Goal: Information Seeking & Learning: Learn about a topic

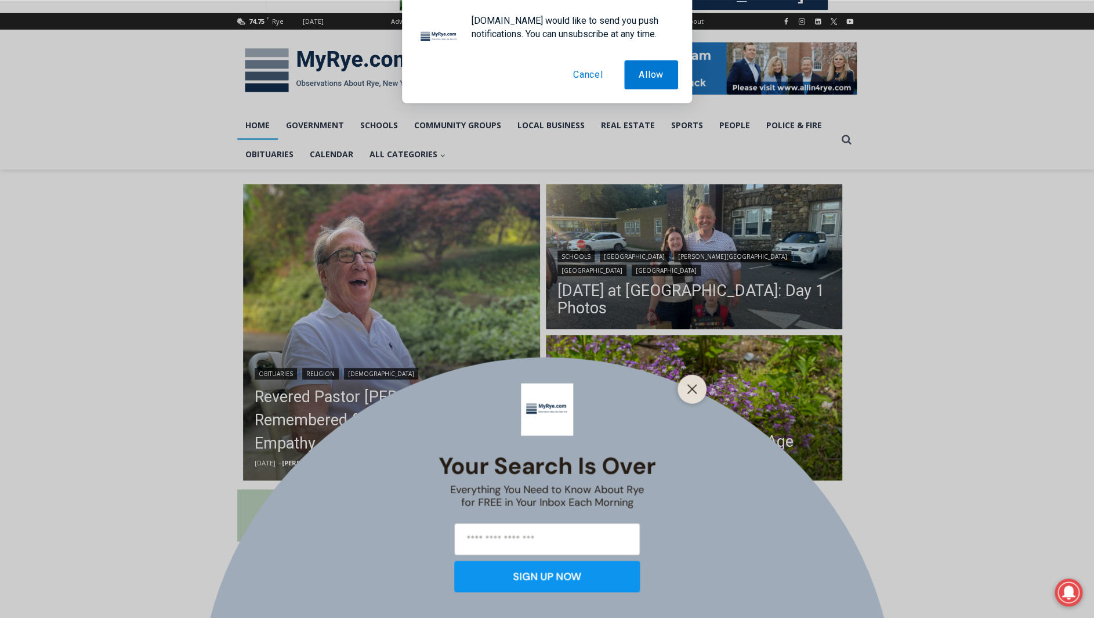
click at [574, 74] on button "Cancel" at bounding box center [588, 74] width 59 height 29
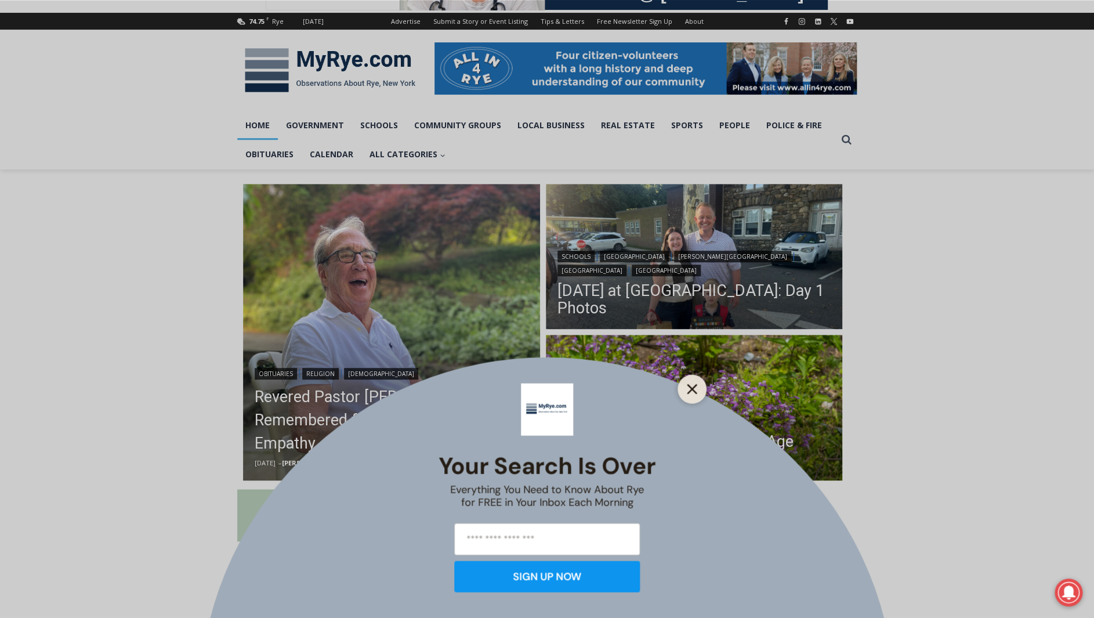
click at [692, 396] on button "Close" at bounding box center [692, 389] width 16 height 16
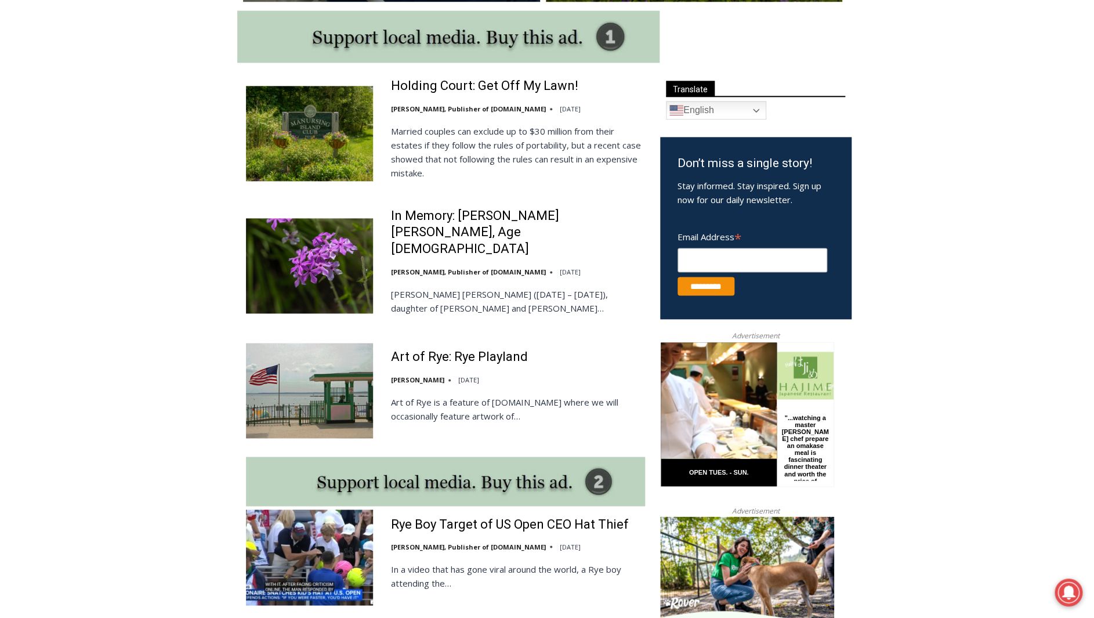
scroll to position [639, 0]
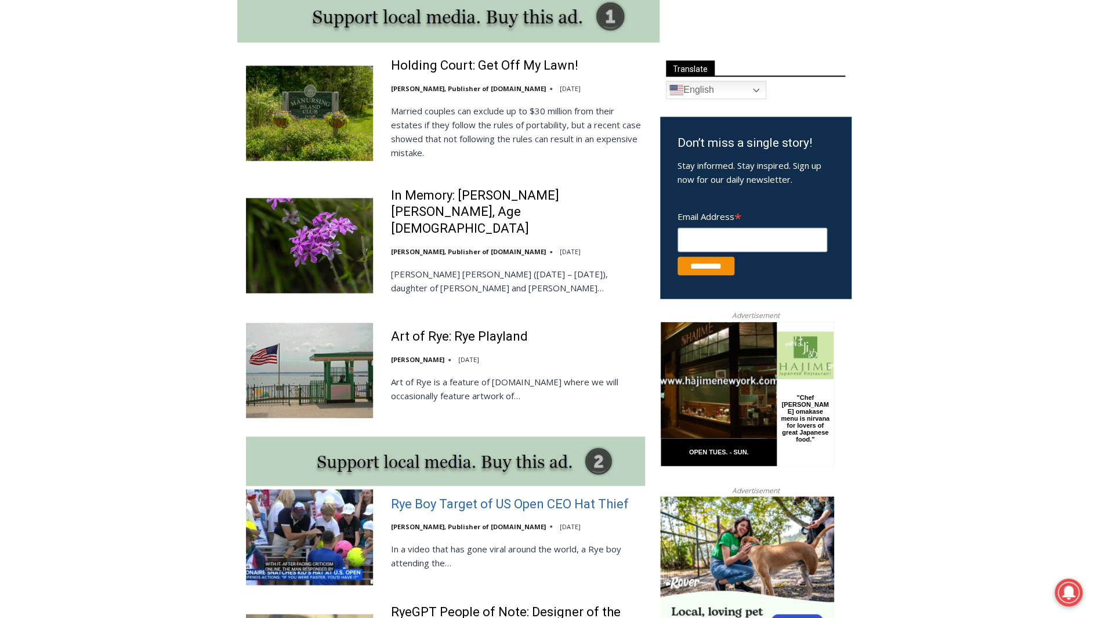
click at [556, 495] on link "Rye Boy Target of US Open CEO Hat Thief" at bounding box center [509, 503] width 238 height 17
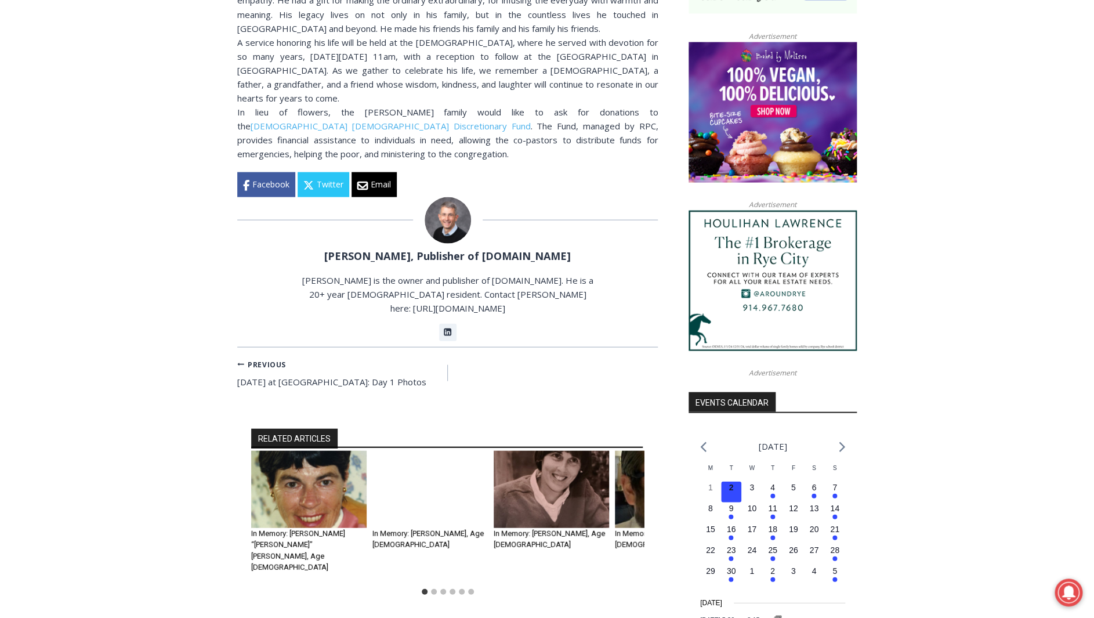
scroll to position [1133, 0]
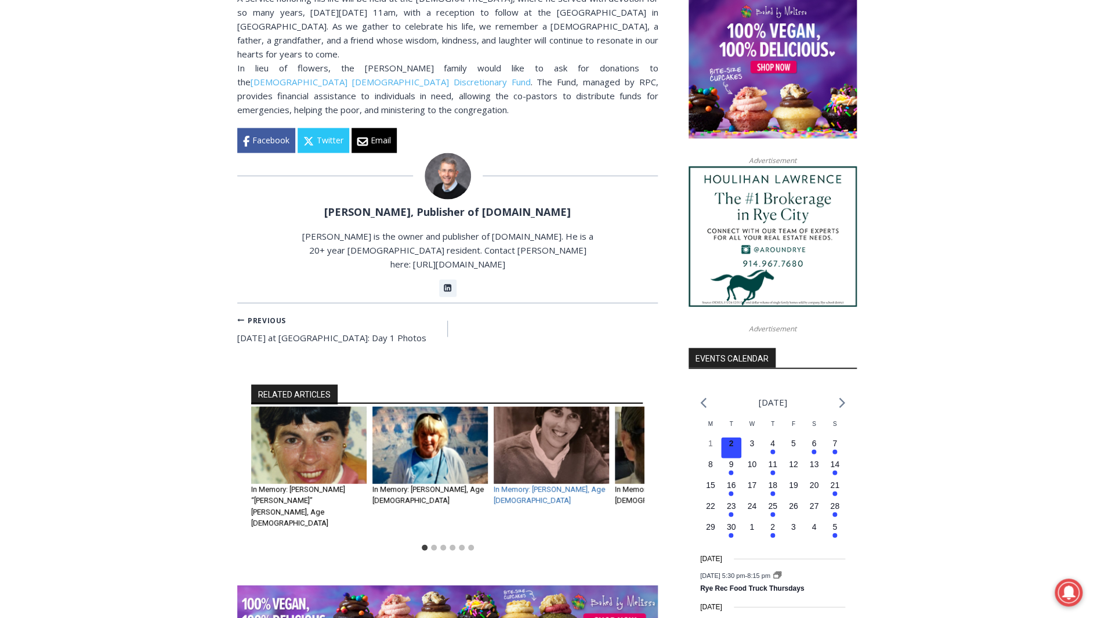
click at [534, 485] on link "In Memory: Mary E Tergesen, Age 82" at bounding box center [549, 495] width 111 height 20
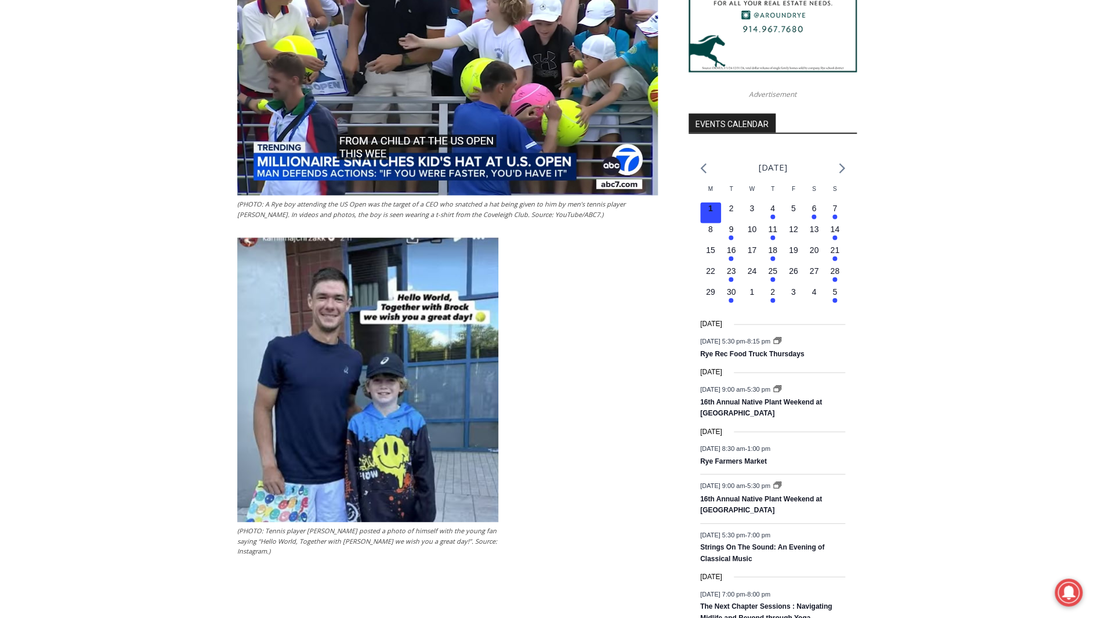
scroll to position [1354, 0]
